Goal: Entertainment & Leisure: Consume media (video, audio)

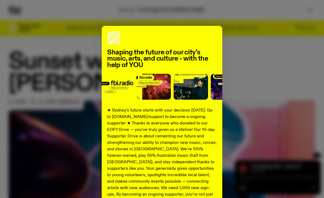
scroll to position [68, 0]
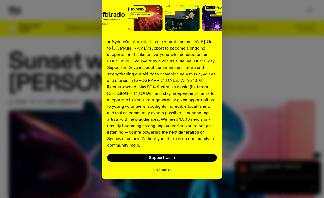
click at [162, 167] on button "No thanks" at bounding box center [161, 170] width 19 height 6
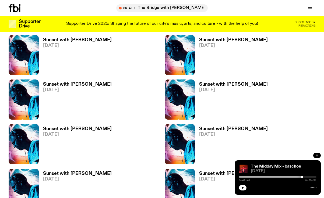
scroll to position [416, 0]
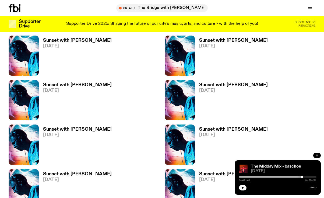
click at [219, 83] on h3 "Sunset with [PERSON_NAME]" at bounding box center [233, 85] width 69 height 5
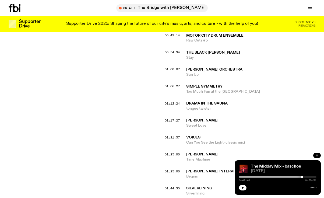
scroll to position [409, 0]
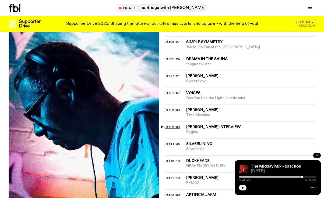
click at [172, 125] on span "01:25:00" at bounding box center [172, 127] width 15 height 4
click at [316, 155] on icon "button" at bounding box center [317, 156] width 2 height 2
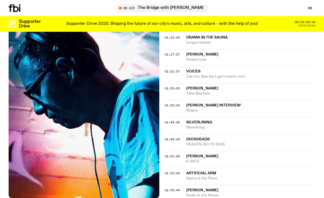
scroll to position [436, 0]
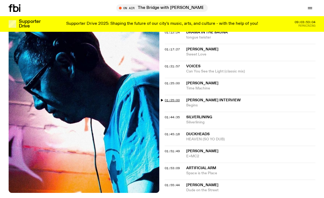
click at [175, 98] on span "01:25:00" at bounding box center [172, 100] width 15 height 4
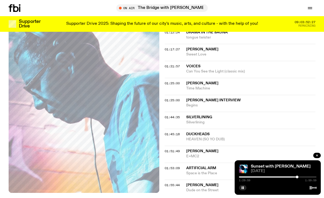
click at [297, 176] on div at bounding box center [297, 177] width 3 height 3
click at [299, 176] on div at bounding box center [298, 177] width 3 height 3
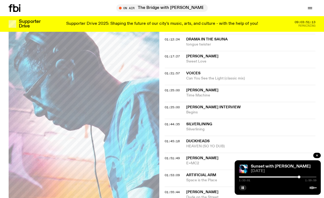
scroll to position [437, 0]
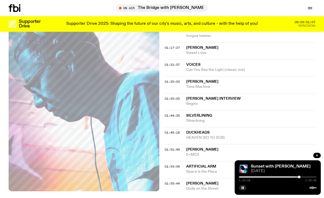
click at [301, 177] on div at bounding box center [278, 176] width 78 height 1
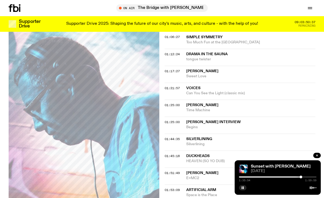
scroll to position [431, 0]
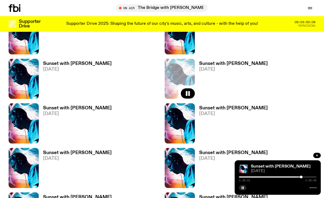
scroll to position [439, 0]
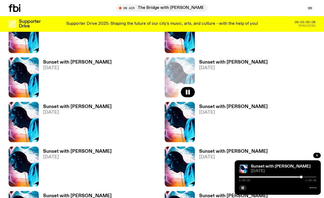
click at [86, 104] on h3 "Sunset with [PERSON_NAME]" at bounding box center [77, 106] width 69 height 5
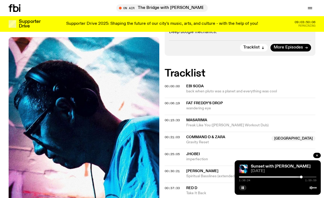
scroll to position [141, 0]
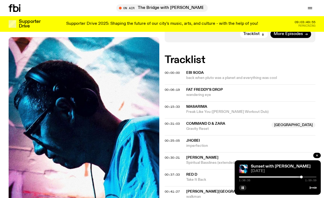
click at [305, 176] on div "1:36:35 1:59:59" at bounding box center [278, 178] width 78 height 6
click at [305, 177] on div at bounding box center [278, 176] width 78 height 1
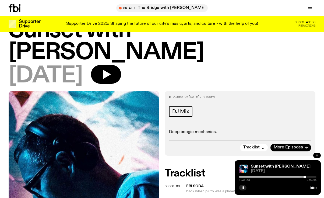
scroll to position [25, 0]
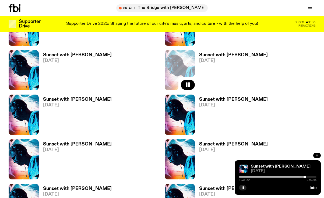
scroll to position [446, 0]
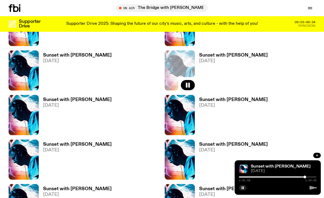
click at [209, 97] on h3 "Sunset with [PERSON_NAME]" at bounding box center [233, 99] width 69 height 5
drag, startPoint x: 209, startPoint y: 78, endPoint x: 151, endPoint y: 102, distance: 62.4
click at [94, 142] on h3 "Sunset with [PERSON_NAME]" at bounding box center [77, 144] width 69 height 5
click at [208, 142] on h3 "Sunset with [PERSON_NAME]" at bounding box center [233, 144] width 69 height 5
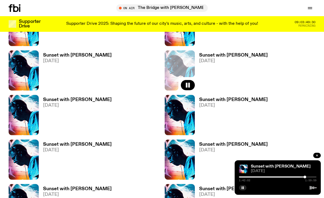
click at [90, 187] on h3 "Sunset with [PERSON_NAME]" at bounding box center [77, 189] width 69 height 5
click at [210, 187] on h3 "Sunset with [PERSON_NAME]" at bounding box center [233, 189] width 69 height 5
click at [85, 142] on h3 "Sunset with [PERSON_NAME]" at bounding box center [77, 144] width 69 height 5
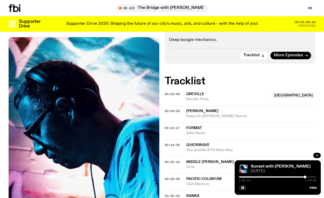
scroll to position [119, 0]
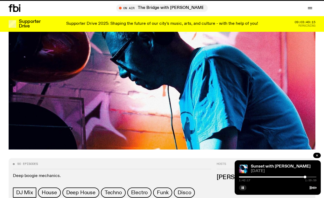
scroll to position [446, 0]
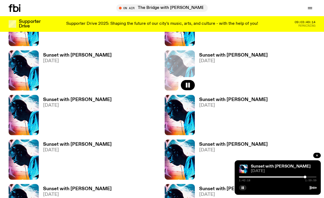
click at [75, 97] on h3 "Sunset with [PERSON_NAME]" at bounding box center [77, 99] width 69 height 5
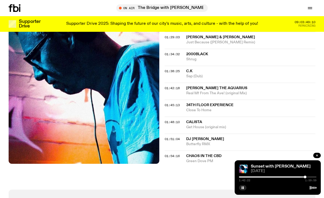
scroll to position [449, 0]
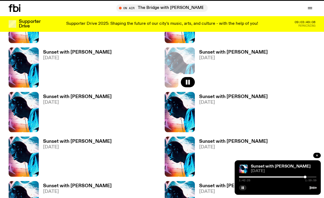
scroll to position [446, 0]
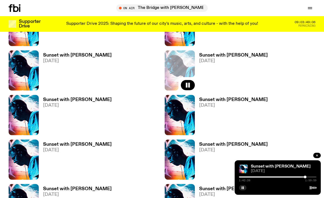
click at [212, 97] on h3 "Sunset with [PERSON_NAME]" at bounding box center [233, 99] width 69 height 5
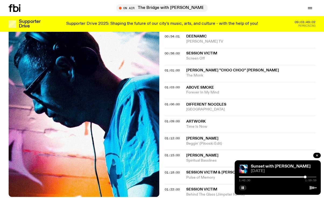
scroll to position [295, 0]
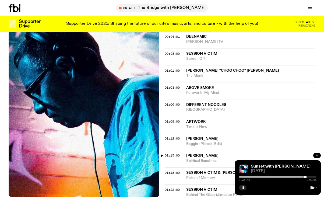
click at [174, 153] on span "01:15:00" at bounding box center [172, 155] width 15 height 4
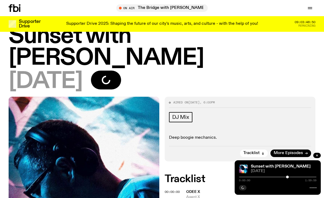
scroll to position [18, 0]
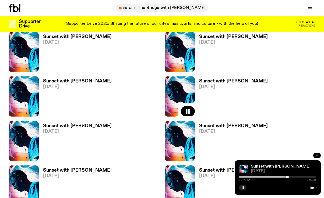
scroll to position [466, 0]
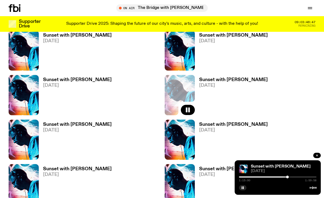
click at [76, 122] on h3 "Sunset with [PERSON_NAME]" at bounding box center [77, 124] width 69 height 5
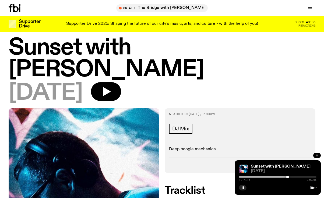
scroll to position [18, 0]
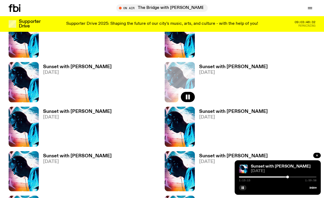
scroll to position [480, 0]
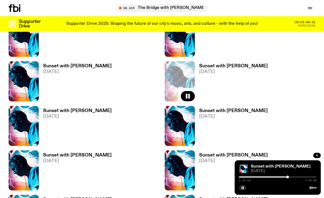
click at [216, 108] on h3 "Sunset with [PERSON_NAME]" at bounding box center [233, 110] width 69 height 5
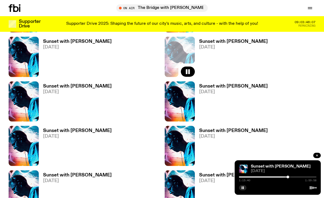
scroll to position [505, 0]
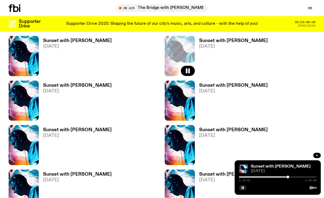
click at [69, 128] on h3 "Sunset with [PERSON_NAME]" at bounding box center [77, 130] width 69 height 5
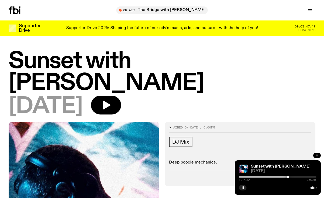
scroll to position [6, 0]
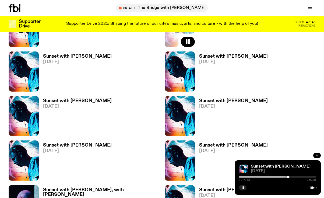
scroll to position [536, 0]
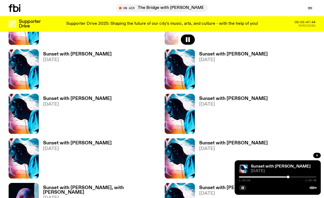
click at [212, 96] on h3 "Sunset with [PERSON_NAME]" at bounding box center [233, 98] width 69 height 5
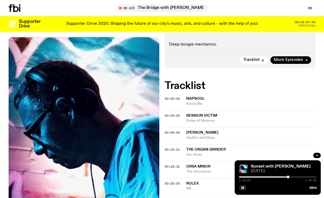
scroll to position [116, 0]
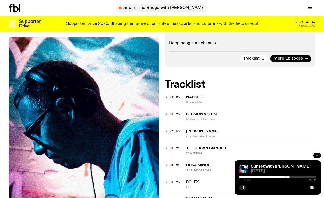
click at [316, 155] on icon "button" at bounding box center [316, 155] width 3 height 3
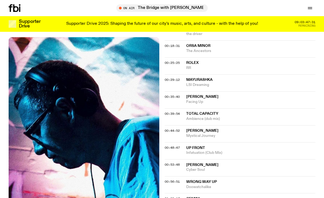
scroll to position [235, 0]
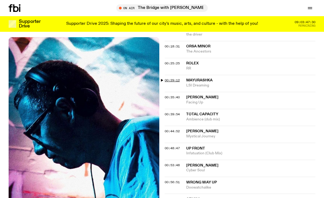
click at [168, 78] on span "00:29:12" at bounding box center [172, 80] width 15 height 4
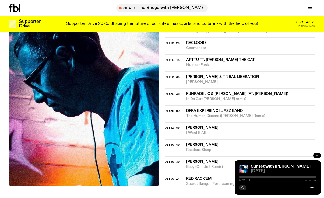
scroll to position [461, 0]
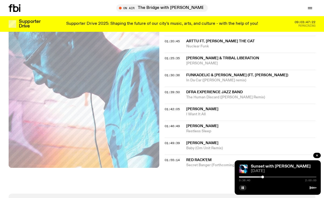
drag, startPoint x: 258, startPoint y: 177, endPoint x: 263, endPoint y: 177, distance: 4.8
click at [263, 177] on div at bounding box center [262, 177] width 3 height 3
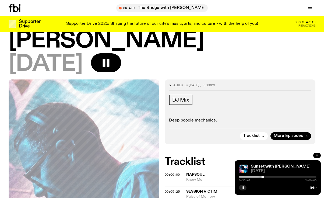
scroll to position [0, 0]
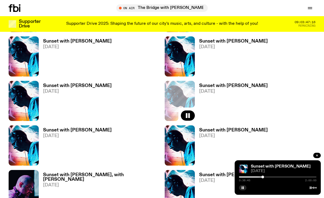
scroll to position [549, 0]
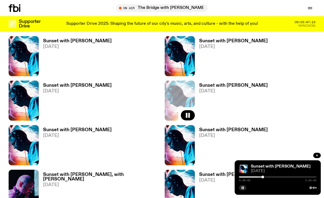
click at [63, 128] on h3 "Sunset with [PERSON_NAME]" at bounding box center [77, 130] width 69 height 5
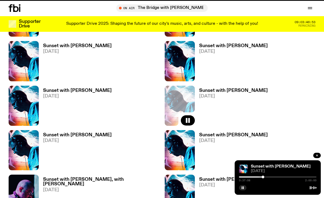
scroll to position [545, 0]
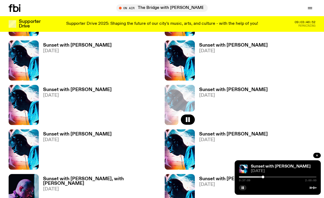
click at [210, 132] on h3 "Sunset with [PERSON_NAME]" at bounding box center [233, 134] width 69 height 5
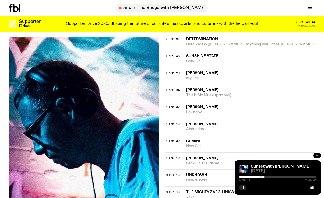
scroll to position [262, 0]
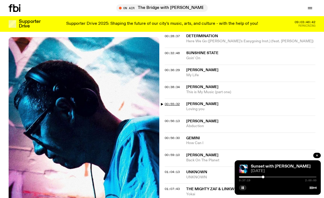
click at [173, 102] on span "00:55:32" at bounding box center [172, 104] width 15 height 4
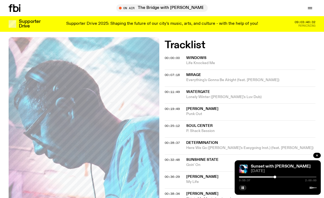
scroll to position [0, 0]
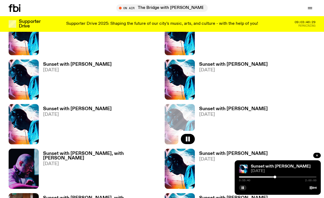
scroll to position [581, 0]
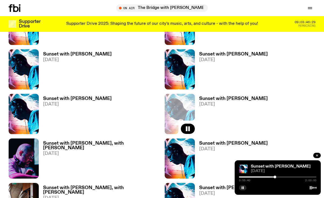
click at [64, 141] on h3 "Sunset with [PERSON_NAME], with [PERSON_NAME]" at bounding box center [101, 145] width 116 height 9
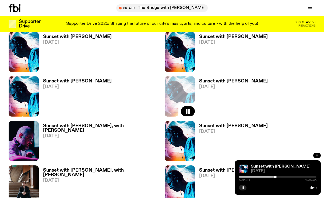
scroll to position [624, 0]
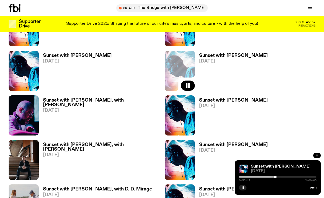
click at [222, 98] on h3 "Sunset with [PERSON_NAME]" at bounding box center [233, 100] width 69 height 5
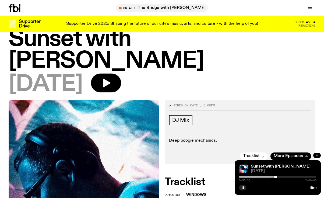
scroll to position [12, 0]
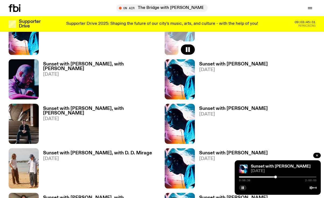
scroll to position [660, 0]
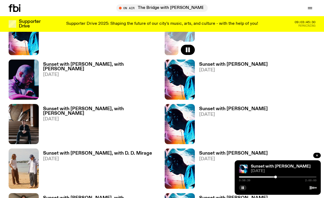
click at [83, 107] on h3 "Sunset with [PERSON_NAME], with [PERSON_NAME]" at bounding box center [101, 111] width 116 height 9
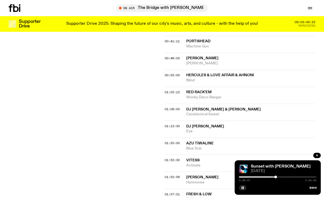
scroll to position [300, 0]
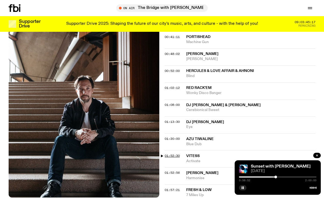
click at [176, 153] on span "01:52:30" at bounding box center [172, 155] width 15 height 4
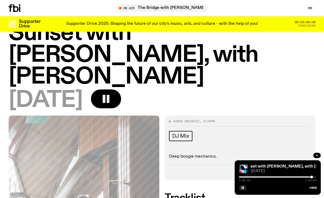
scroll to position [0, 0]
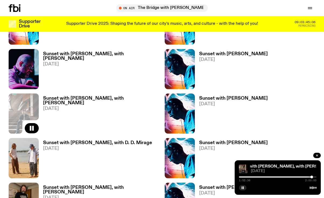
scroll to position [671, 0]
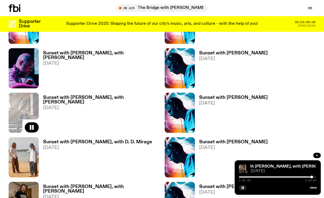
click at [227, 95] on h3 "Sunset with [PERSON_NAME]" at bounding box center [233, 97] width 69 height 5
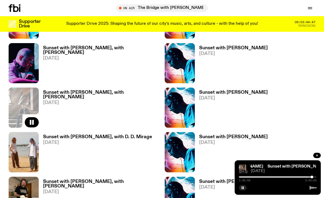
scroll to position [678, 0]
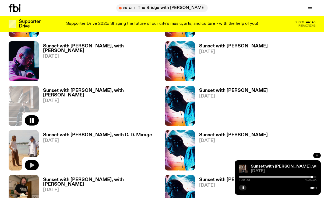
click at [32, 162] on icon "button" at bounding box center [32, 165] width 6 height 6
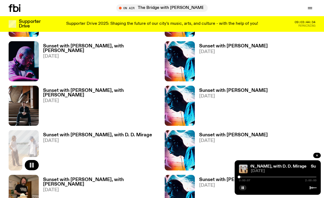
click at [100, 130] on div "Sunset with [PERSON_NAME], with D. D. Mirage [DATE]" at bounding box center [95, 150] width 113 height 40
click at [100, 133] on h3 "Sunset with [PERSON_NAME], with D. D. Mirage" at bounding box center [97, 135] width 109 height 5
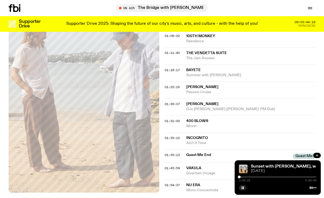
scroll to position [437, 0]
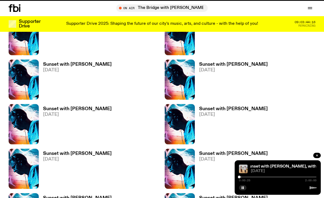
scroll to position [678, 0]
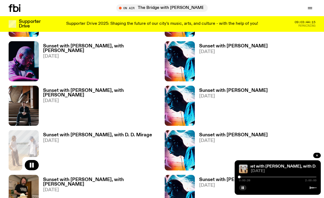
click at [214, 133] on h3 "Sunset with [PERSON_NAME]" at bounding box center [233, 135] width 69 height 5
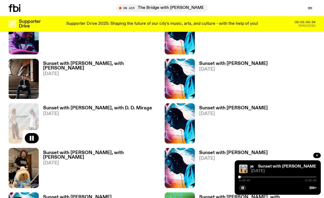
scroll to position [714, 0]
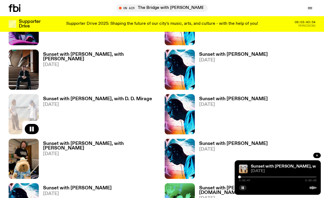
click at [81, 141] on h3 "Sunset with [PERSON_NAME], with [PERSON_NAME]" at bounding box center [101, 145] width 116 height 9
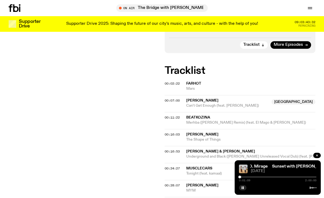
scroll to position [133, 0]
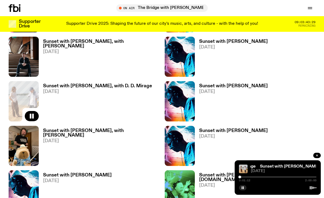
scroll to position [731, 0]
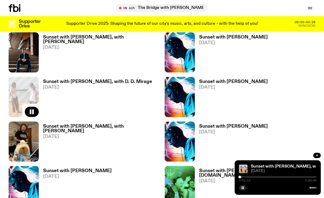
click at [209, 124] on h3 "Sunset with [PERSON_NAME]" at bounding box center [233, 126] width 69 height 5
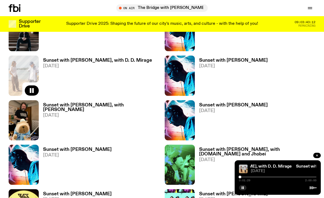
scroll to position [753, 0]
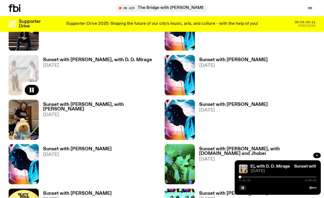
click at [79, 147] on h3 "Sunset with [PERSON_NAME]" at bounding box center [77, 149] width 69 height 5
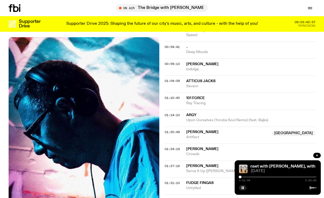
scroll to position [353, 0]
click at [118, 22] on p "Supporter Drive 2025: Shaping the future of our city’s music, arts, and culture…" at bounding box center [162, 24] width 192 height 5
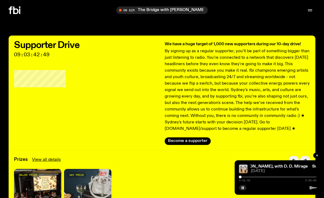
click at [188, 146] on div "Supporter Drive 09:03:42:49 We have a huge target of 1,000 new supporters durin…" at bounding box center [162, 93] width 307 height 115
click at [188, 142] on button "Become a supporter" at bounding box center [188, 141] width 46 height 8
click at [244, 190] on button "button" at bounding box center [243, 187] width 8 height 5
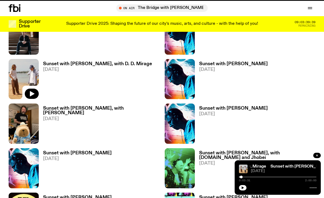
scroll to position [749, 0]
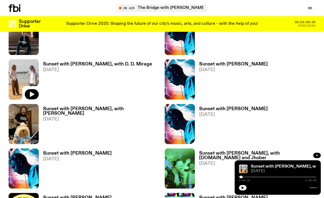
click at [205, 107] on h3 "Sunset with [PERSON_NAME]" at bounding box center [233, 109] width 69 height 5
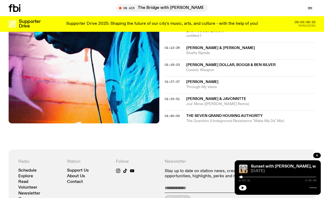
scroll to position [386, 0]
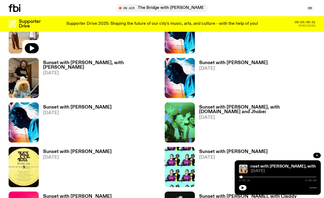
scroll to position [801, 0]
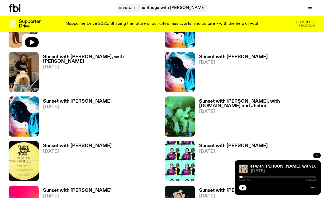
click at [66, 99] on h3 "Sunset with [PERSON_NAME]" at bounding box center [77, 101] width 69 height 5
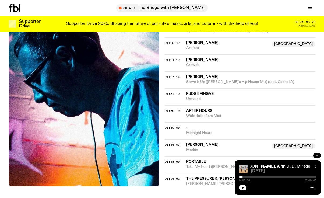
scroll to position [443, 0]
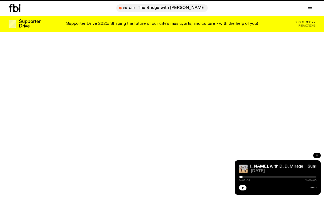
scroll to position [801, 0]
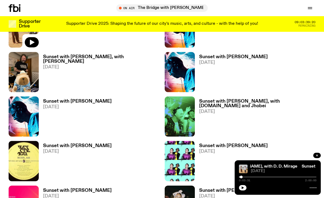
click at [213, 96] on div "Sunset with [PERSON_NAME], with [DOMAIN_NAME] and Jhobei [DATE]" at bounding box center [255, 116] width 121 height 40
click at [213, 99] on h3 "Sunset with [PERSON_NAME], with [DOMAIN_NAME] and Jhobei" at bounding box center [257, 103] width 116 height 9
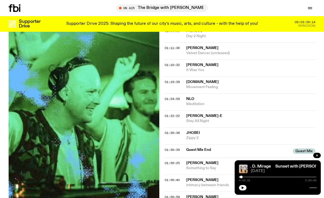
scroll to position [438, 0]
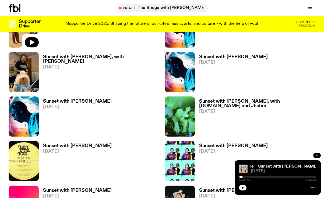
scroll to position [815, 0]
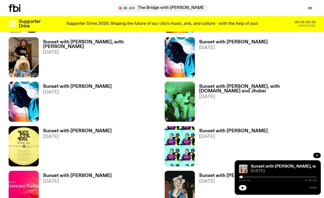
click at [68, 129] on h3 "Sunset with [PERSON_NAME]" at bounding box center [77, 131] width 69 height 5
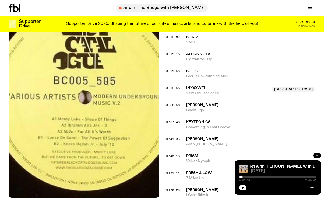
scroll to position [456, 0]
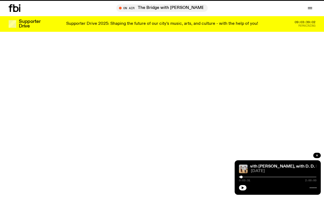
scroll to position [815, 0]
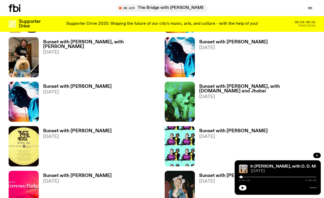
click at [251, 129] on h3 "Sunset with [PERSON_NAME]" at bounding box center [233, 131] width 69 height 5
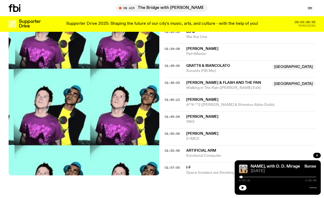
scroll to position [474, 0]
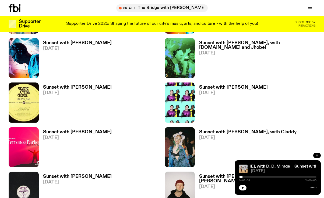
scroll to position [870, 0]
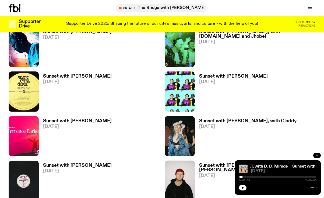
click at [59, 119] on h3 "Sunset with [PERSON_NAME]" at bounding box center [77, 121] width 69 height 5
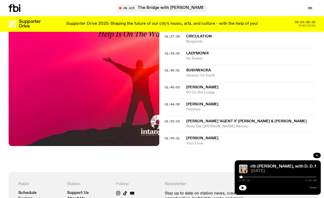
scroll to position [457, 0]
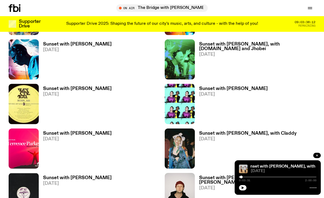
scroll to position [863, 0]
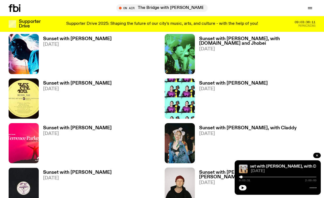
click at [215, 126] on h3 "Sunset with [PERSON_NAME], with Claddy" at bounding box center [247, 128] width 97 height 5
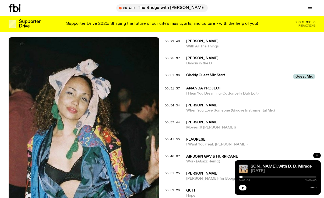
scroll to position [287, 0]
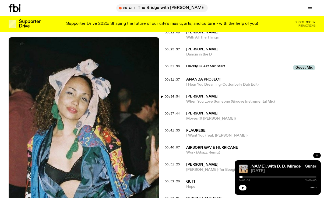
click at [170, 94] on span "00:34:54" at bounding box center [172, 96] width 15 height 4
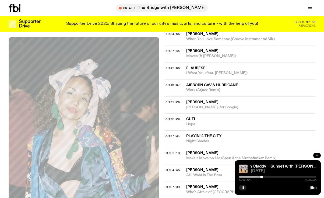
scroll to position [354, 0]
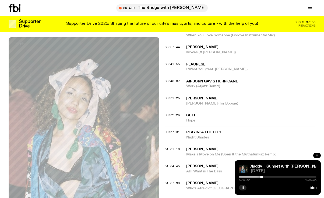
click at [244, 187] on rect "button" at bounding box center [243, 187] width 1 height 3
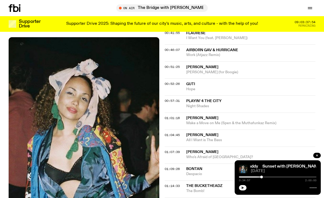
scroll to position [391, 0]
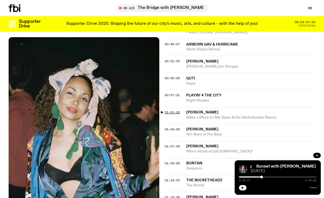
click at [173, 110] on span "01:01:18" at bounding box center [172, 112] width 15 height 4
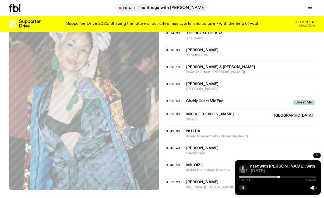
scroll to position [534, 0]
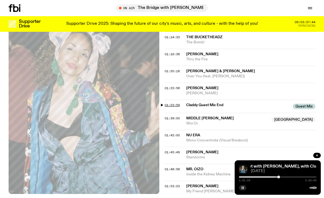
click at [171, 103] on span "01:23:59" at bounding box center [172, 105] width 15 height 4
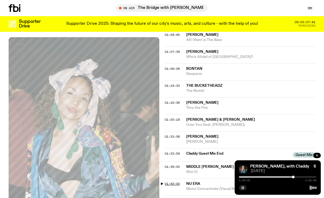
scroll to position [484, 0]
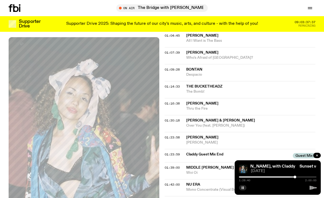
click at [295, 177] on div at bounding box center [295, 177] width 3 height 3
click at [297, 177] on div at bounding box center [297, 177] width 3 height 3
click at [296, 177] on div at bounding box center [295, 177] width 3 height 3
click at [243, 186] on icon "button" at bounding box center [242, 187] width 3 height 3
